Goal: Connect with others: Connect with others

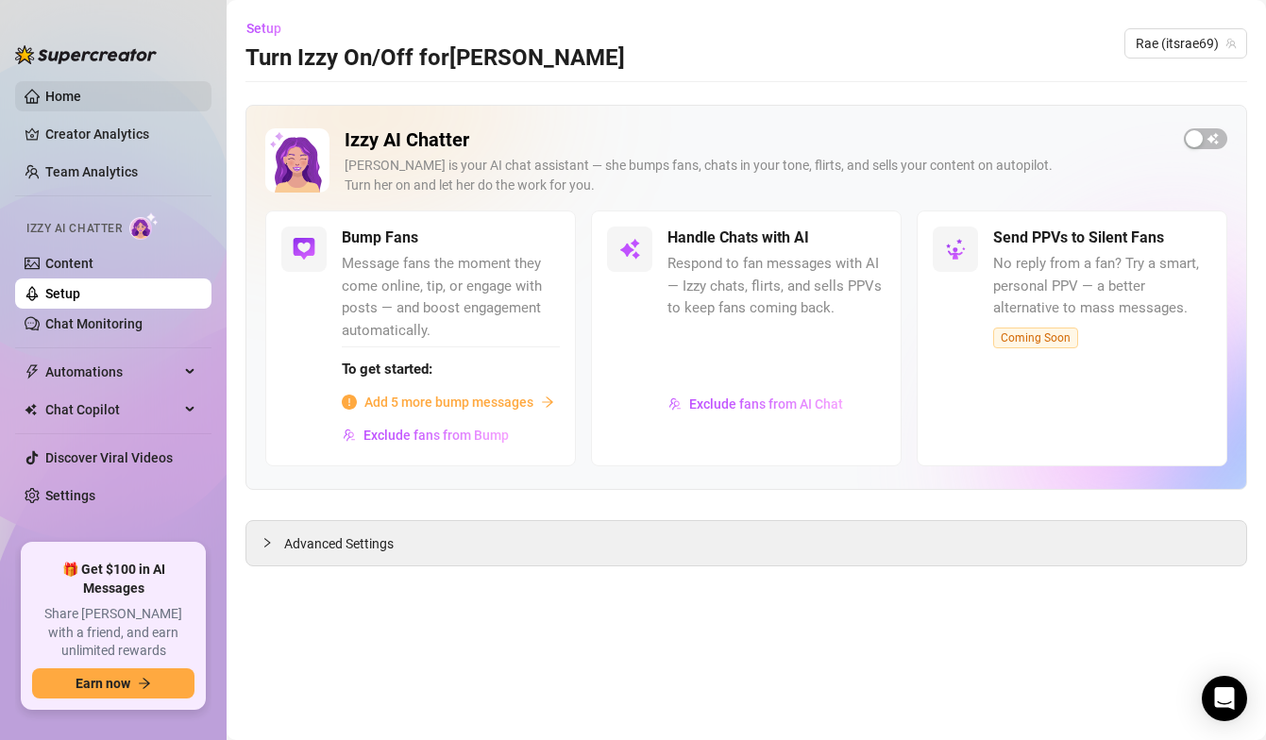
click at [81, 97] on link "Home" at bounding box center [63, 96] width 36 height 15
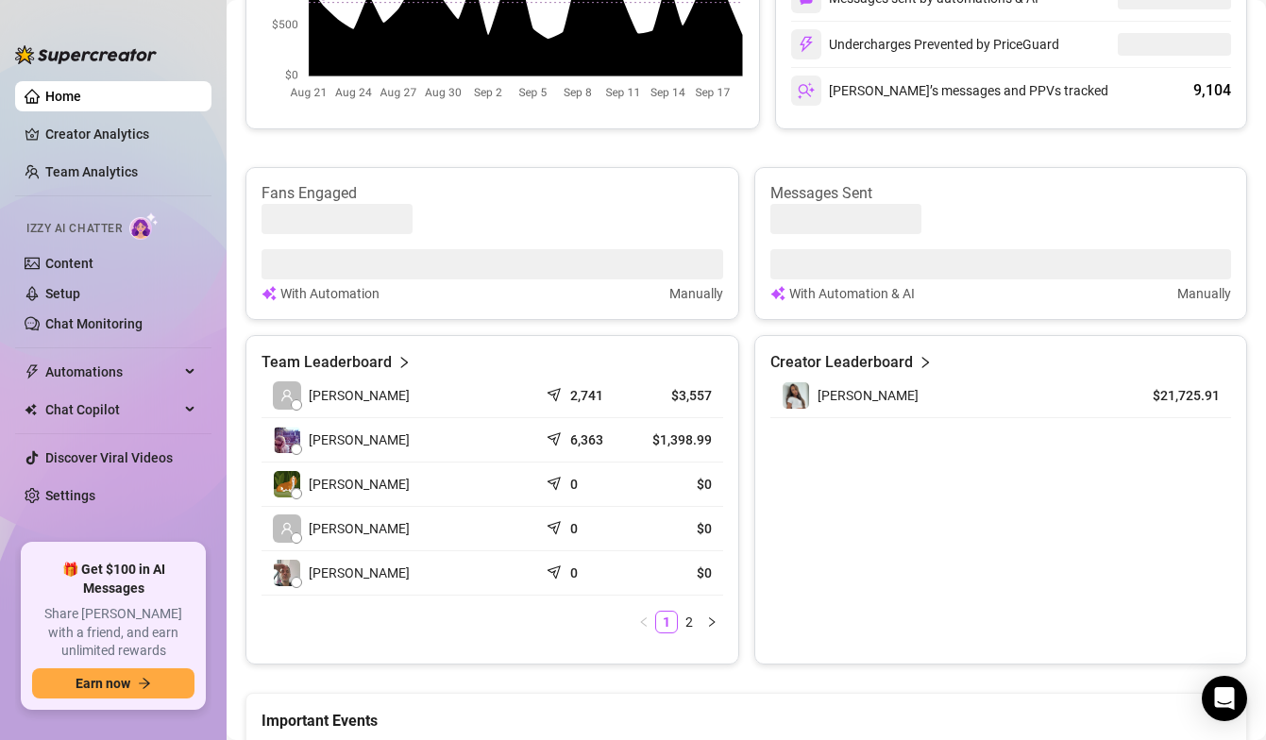
scroll to position [957, 0]
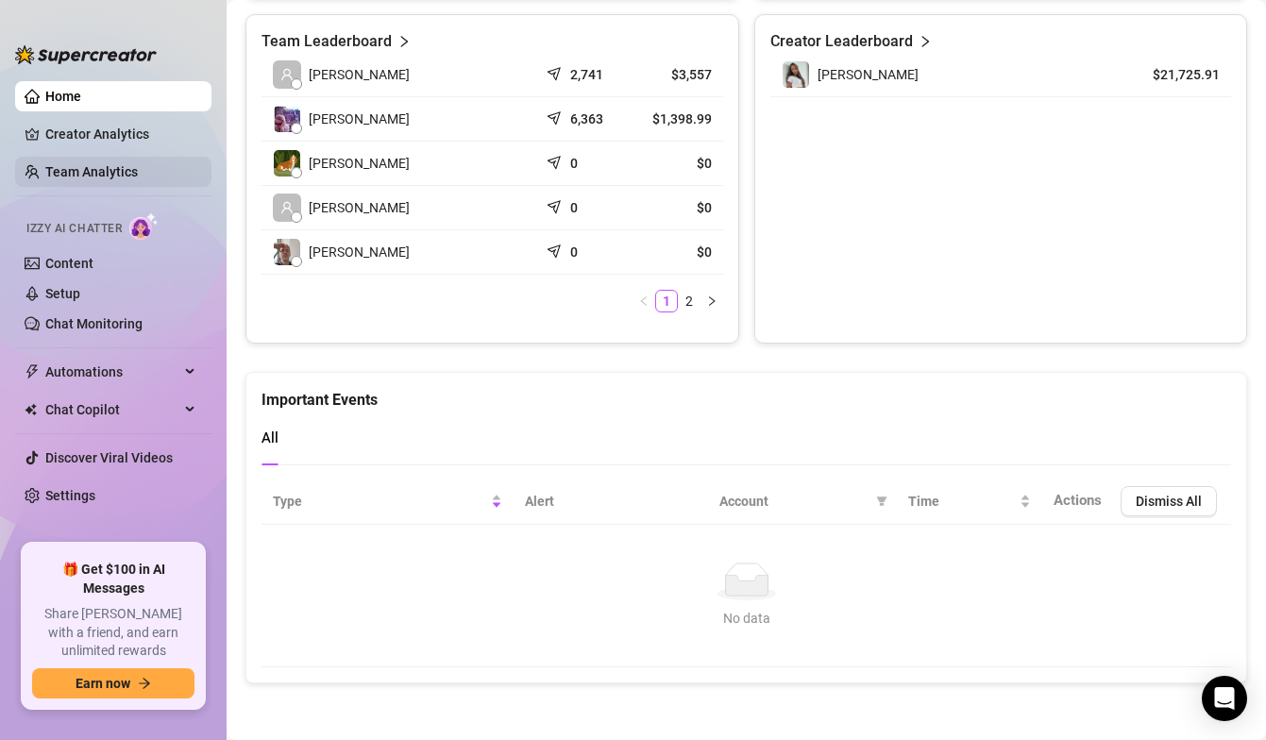
click at [91, 177] on link "Team Analytics" at bounding box center [91, 171] width 93 height 15
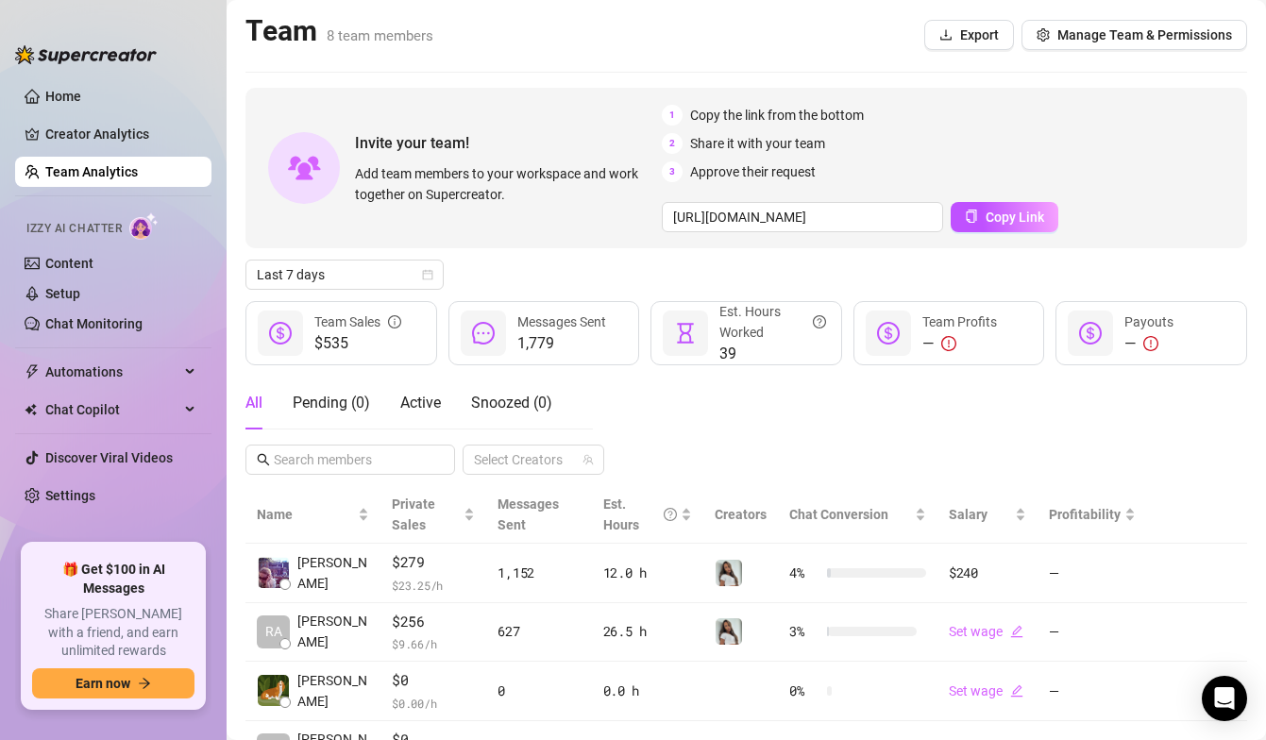
click at [1010, 235] on div "Invite your team! Add team members to your workspace and work together on Super…" at bounding box center [746, 168] width 1002 height 161
click at [1010, 227] on button "Copy Link" at bounding box center [1005, 217] width 108 height 30
